Goal: Task Accomplishment & Management: Complete application form

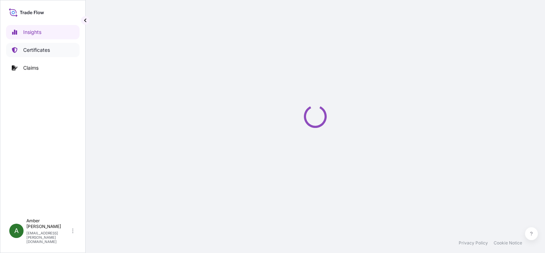
click at [40, 49] on p "Certificates" at bounding box center [36, 49] width 27 height 7
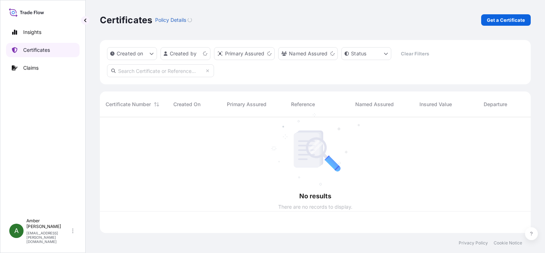
scroll to position [114, 425]
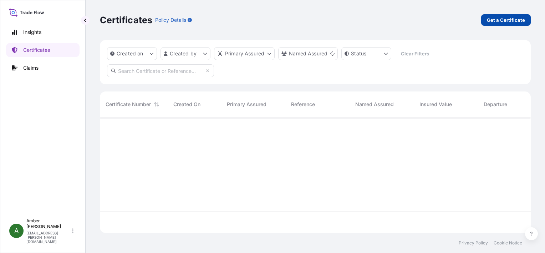
click at [506, 20] on p "Get a Certificate" at bounding box center [506, 19] width 38 height 7
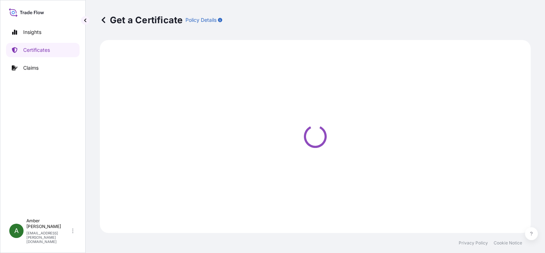
select select "Ocean Vessel"
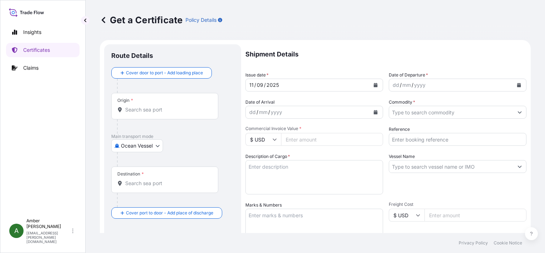
click at [517, 84] on icon "Calendar" at bounding box center [519, 85] width 4 height 4
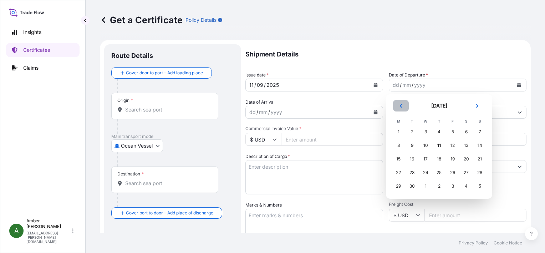
click at [402, 107] on icon "Previous" at bounding box center [401, 106] width 2 height 4
click at [479, 187] on div "31" at bounding box center [479, 185] width 13 height 13
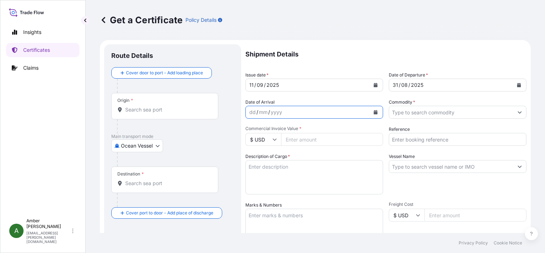
click at [374, 112] on icon "Calendar" at bounding box center [376, 112] width 4 height 4
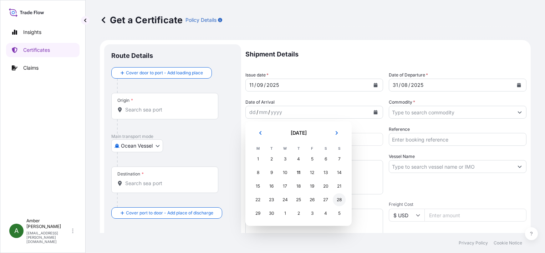
click at [339, 201] on div "28" at bounding box center [339, 199] width 13 height 13
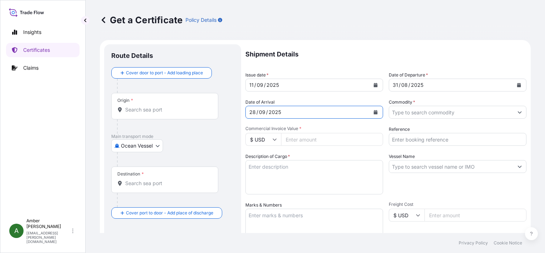
click at [460, 138] on input "Reference" at bounding box center [458, 139] width 138 height 13
paste input "93947434"
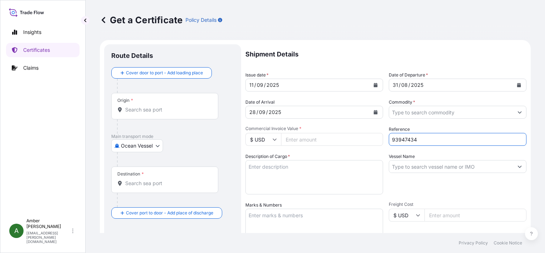
type input "93947434"
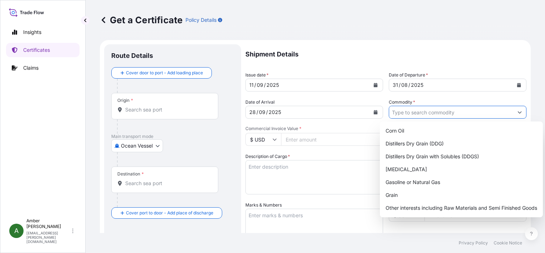
click at [434, 111] on input "Commodity *" at bounding box center [451, 112] width 124 height 13
click at [438, 155] on div "Distillers Dry Grain with Solubles (DDGS)" at bounding box center [461, 156] width 157 height 13
type input "Distillers Dry Grain with Solubles (DDGS)"
click at [304, 139] on input "Commercial Invoice Value *" at bounding box center [332, 139] width 102 height 13
paste input "236368.80"
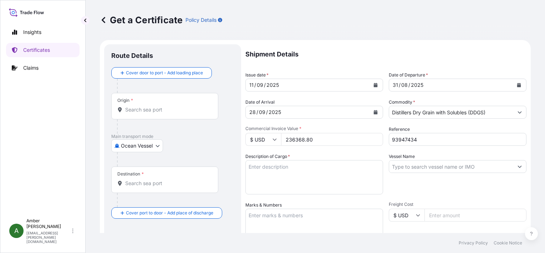
type input "236368.80"
click at [269, 172] on textarea "Description of Cargo *" at bounding box center [314, 177] width 138 height 34
paste textarea "Dried Distillers Grains with Solubles TOTAL WEIGHT (MTS): 1,050.528 FREIGHT PRE…"
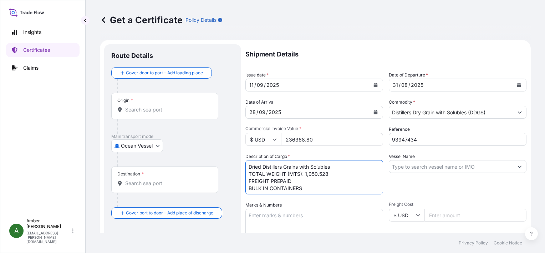
scroll to position [4, 0]
click at [297, 190] on textarea "Dried Distillers Grains with Solubles TOTAL WEIGHT (MTS): 1,050.528 FREIGHT PRE…" at bounding box center [314, 177] width 138 height 34
paste textarea "X20250821137151"
type textarea "Dried Distillers Grains with Solubles TOTAL WEIGHT (MTS): 1,050.528 FREIGHT PRE…"
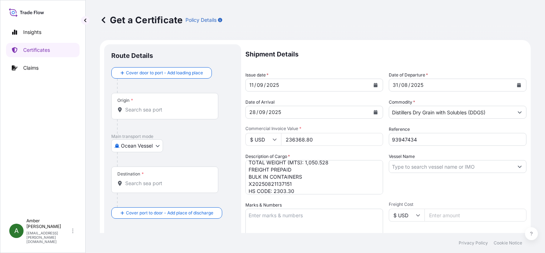
click at [137, 110] on input "Origin *" at bounding box center [167, 109] width 84 height 7
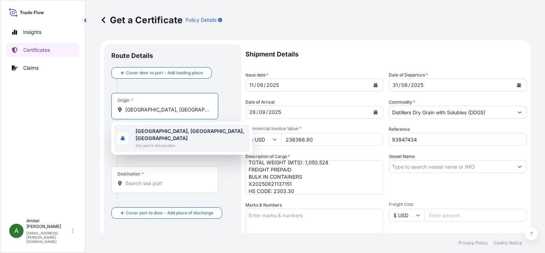
click at [170, 132] on b "[GEOGRAPHIC_DATA], [GEOGRAPHIC_DATA], [GEOGRAPHIC_DATA]" at bounding box center [190, 134] width 109 height 13
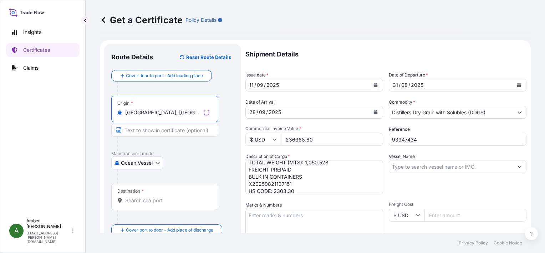
type input "[GEOGRAPHIC_DATA], [GEOGRAPHIC_DATA], [GEOGRAPHIC_DATA]"
click at [137, 204] on div "Destination *" at bounding box center [164, 196] width 107 height 26
click at [137, 204] on input "Destination *" at bounding box center [167, 200] width 84 height 7
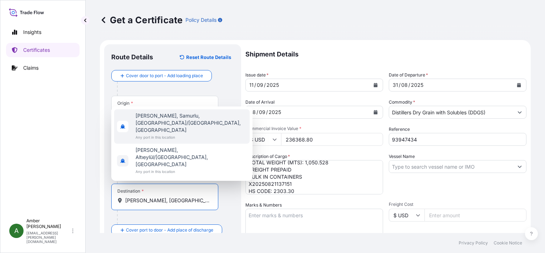
click at [150, 133] on span "[PERSON_NAME], Samurlu, [GEOGRAPHIC_DATA]/[GEOGRAPHIC_DATA], [GEOGRAPHIC_DATA]" at bounding box center [191, 122] width 111 height 21
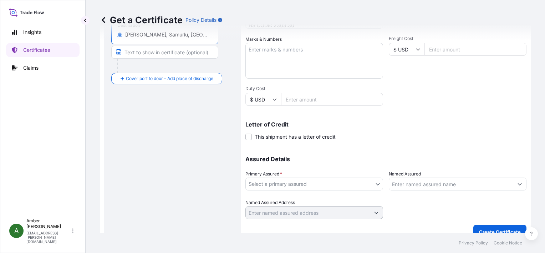
scroll to position [176, 0]
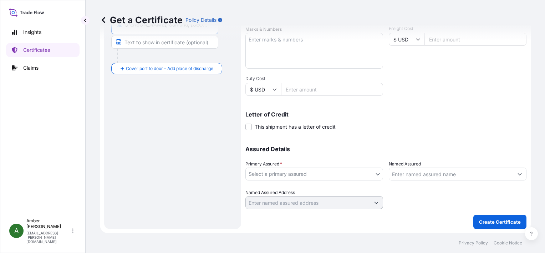
type input "[PERSON_NAME], Samurlu, [GEOGRAPHIC_DATA]/[GEOGRAPHIC_DATA], [GEOGRAPHIC_DATA]"
click at [301, 174] on body "2 options available. Insights Certificates Claims A [PERSON_NAME] [PERSON_NAME]…" at bounding box center [272, 126] width 545 height 253
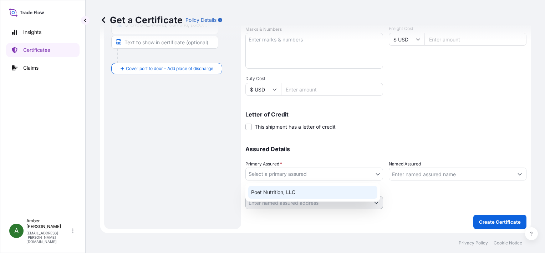
click at [300, 189] on div "Poet Nutrition, LLC" at bounding box center [312, 191] width 129 height 13
select select "31546"
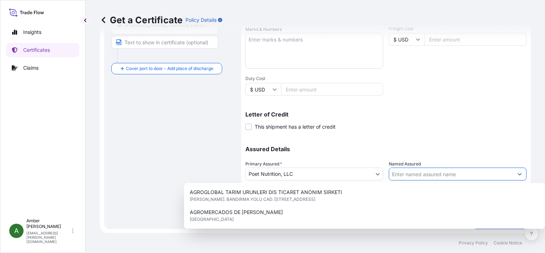
click at [438, 173] on input "Named Assured" at bounding box center [451, 173] width 124 height 13
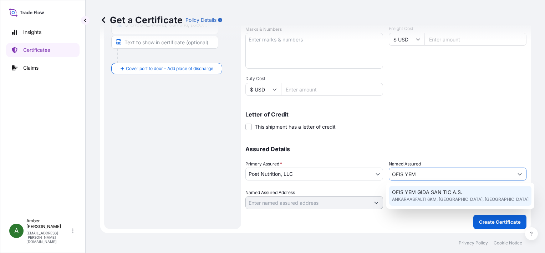
click at [436, 197] on span "ANKARAASFALTI 6KM, [GEOGRAPHIC_DATA], [GEOGRAPHIC_DATA]" at bounding box center [460, 198] width 137 height 7
type input "OFIS YEM GIDA SAN TIC A.S."
type input "ANKARAASFALTI 6KM, [GEOGRAPHIC_DATA]"
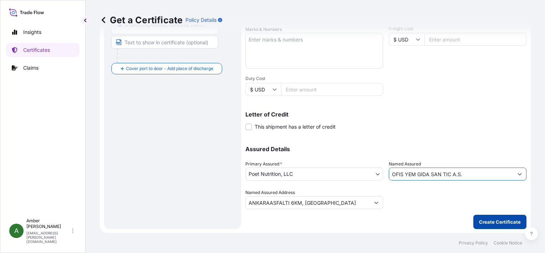
type input "OFIS YEM GIDA SAN TIC A.S."
click at [491, 221] on p "Create Certificate" at bounding box center [500, 221] width 42 height 7
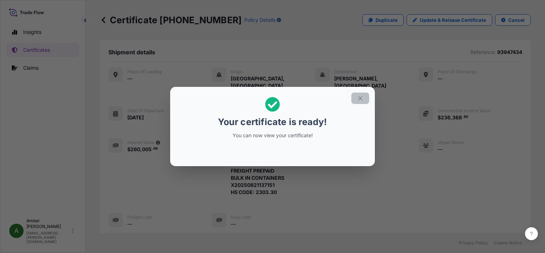
click at [360, 100] on icon "button" at bounding box center [360, 98] width 6 height 6
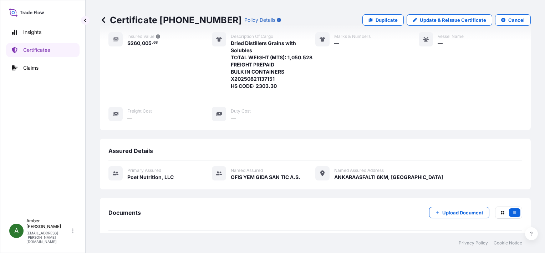
scroll to position [173, 0]
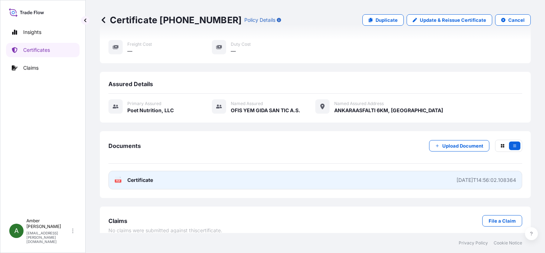
click at [143, 176] on span "Certificate" at bounding box center [140, 179] width 26 height 7
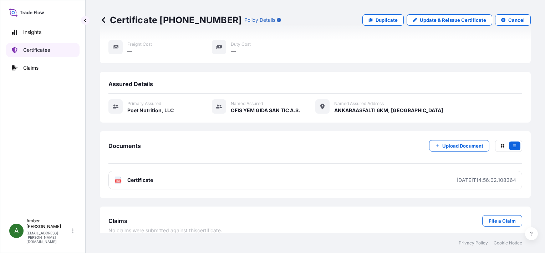
click at [47, 50] on p "Certificates" at bounding box center [36, 49] width 27 height 7
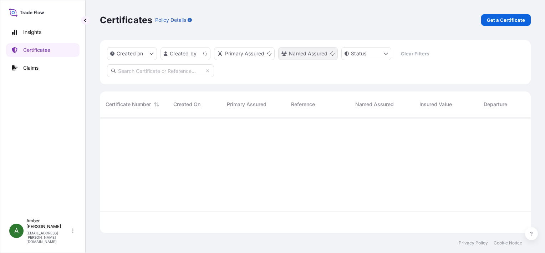
scroll to position [114, 425]
click at [506, 20] on p "Get a Certificate" at bounding box center [506, 19] width 38 height 7
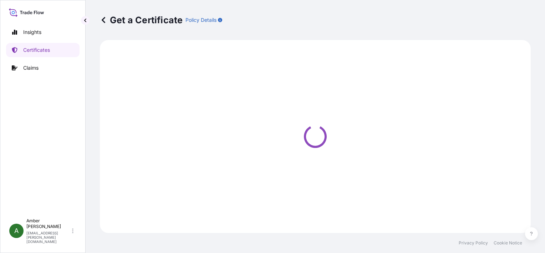
select select "Ocean Vessel"
